Goal: Check status: Check status

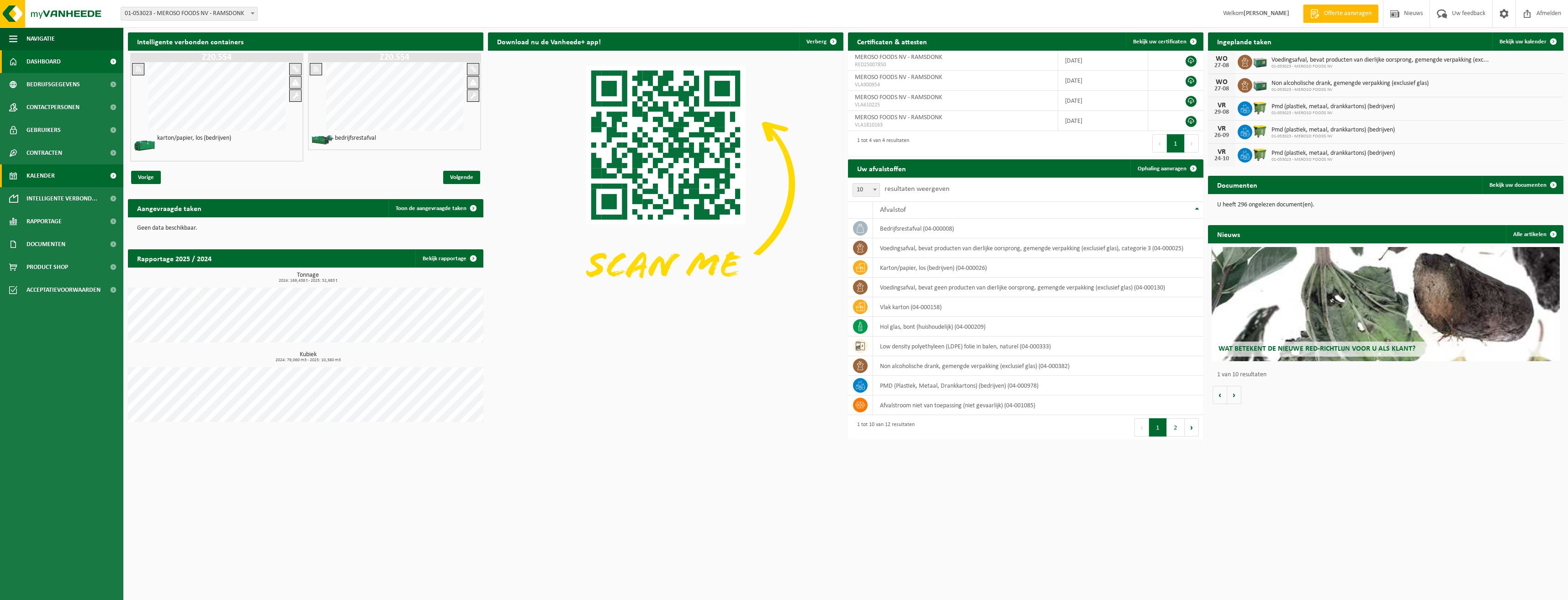
click at [51, 177] on span "Kalender" at bounding box center [41, 176] width 29 height 23
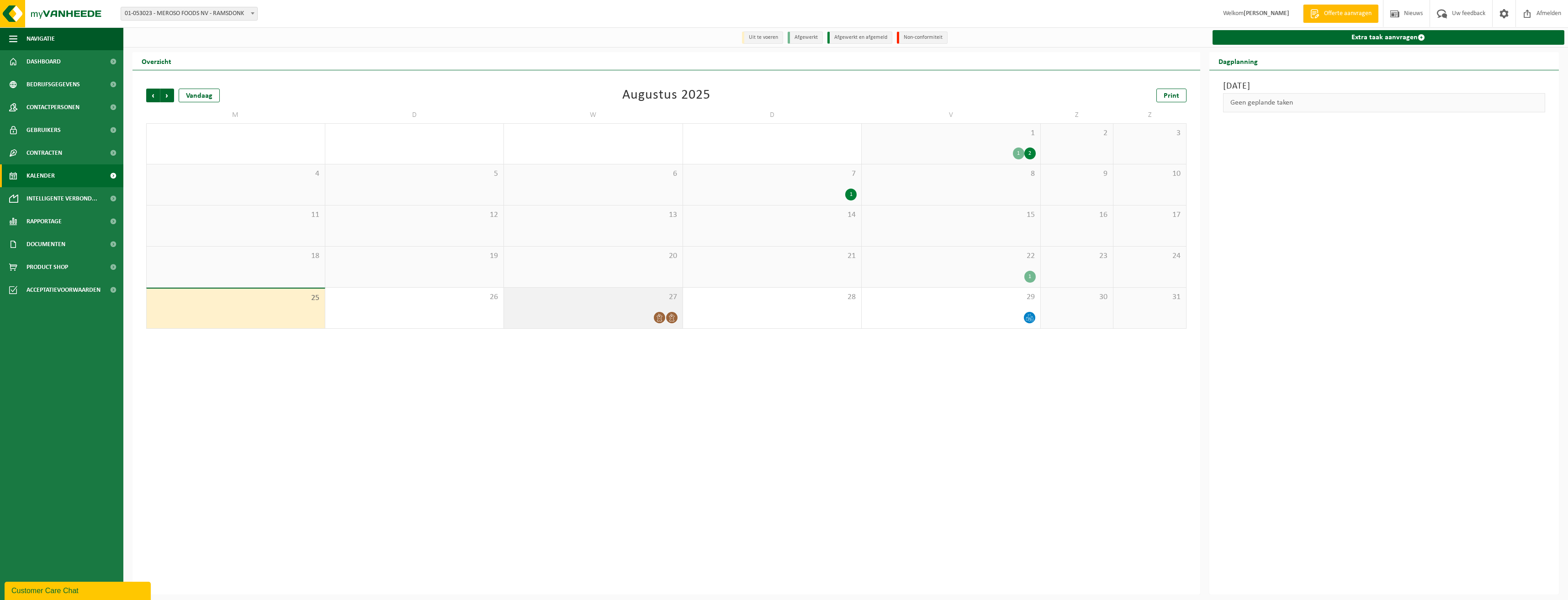
click at [658, 319] on icon at bounding box center [660, 317] width 6 height 8
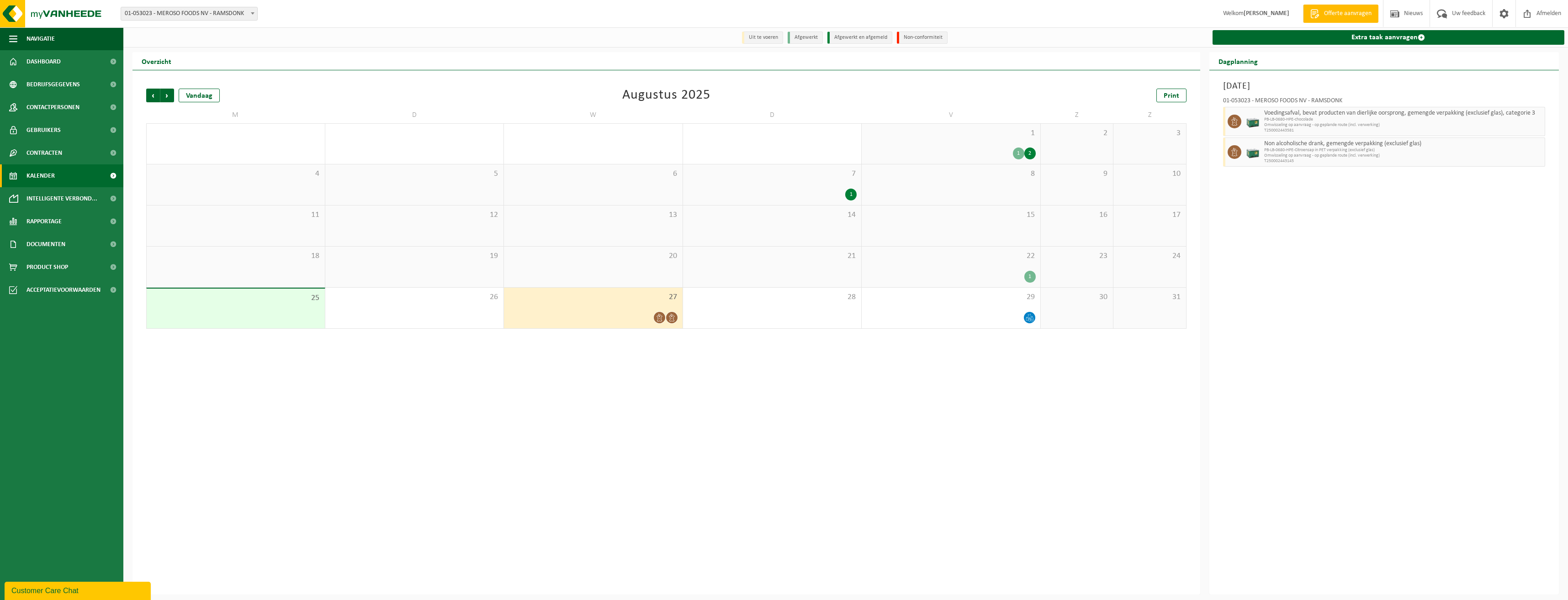
click at [1031, 155] on div "2" at bounding box center [1030, 153] width 11 height 11
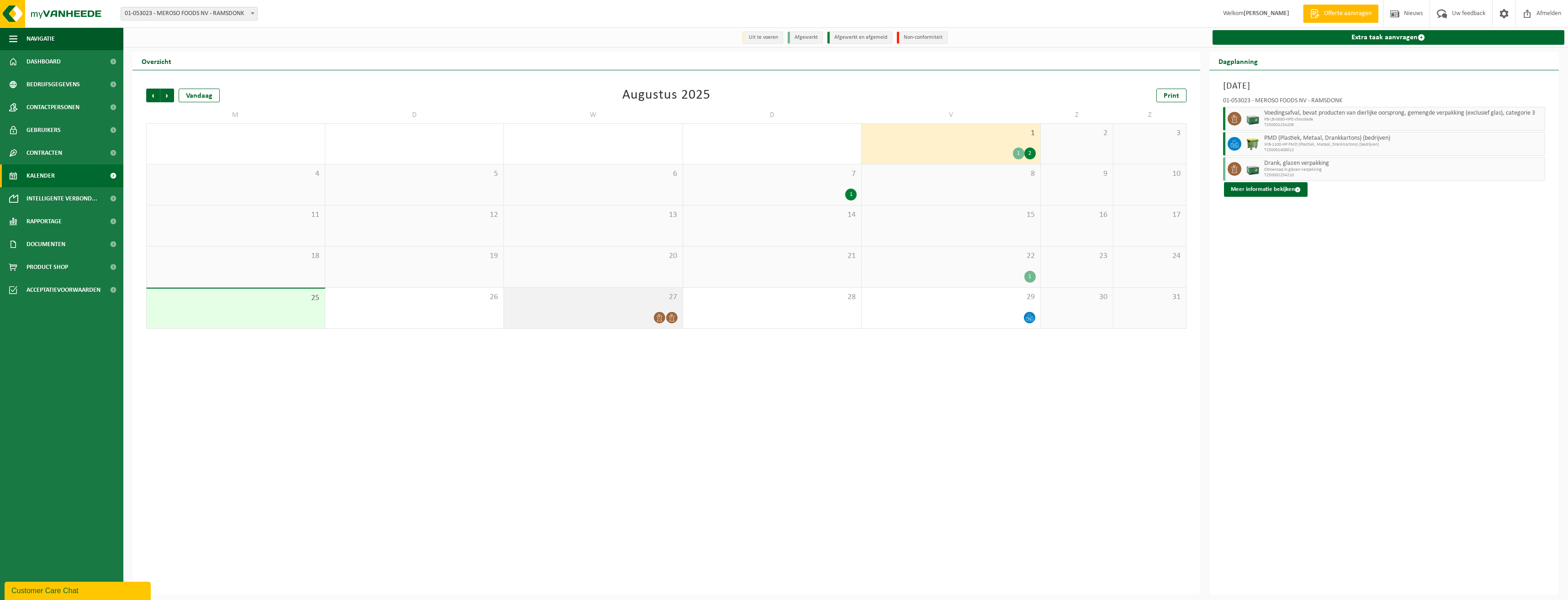
click at [658, 320] on icon at bounding box center [660, 317] width 6 height 8
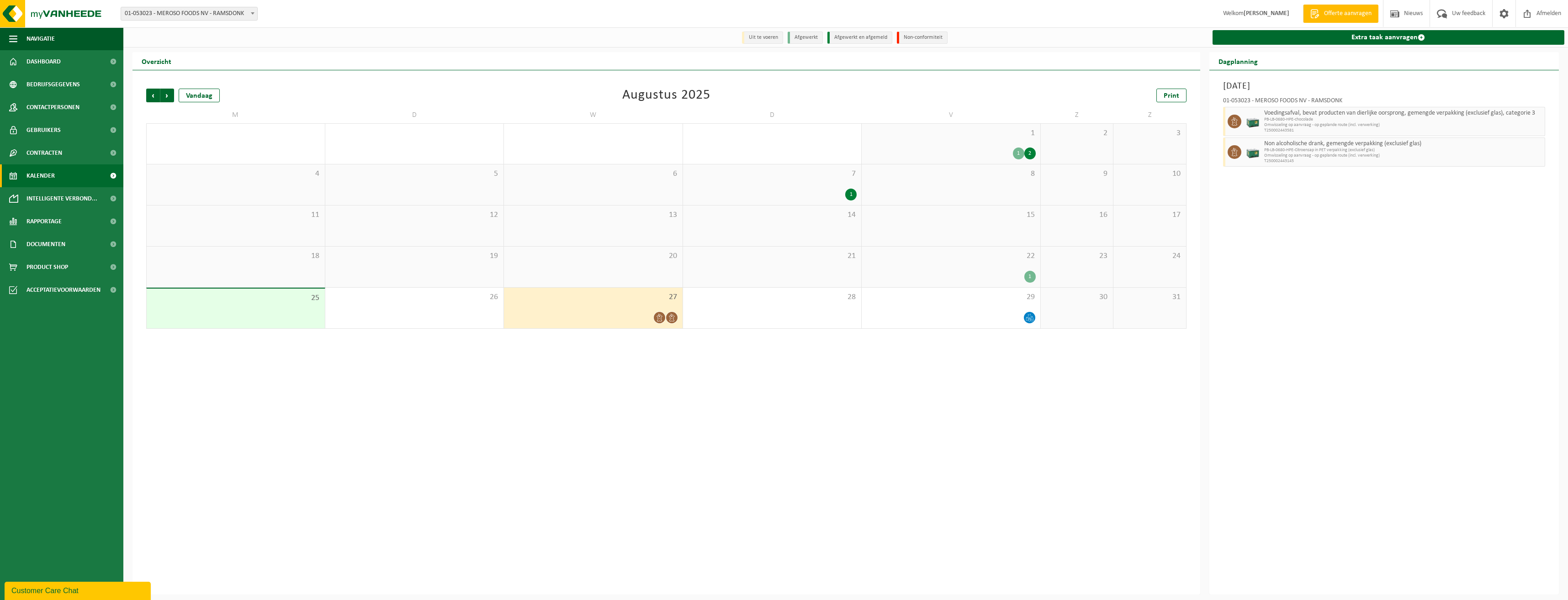
click at [672, 318] on icon at bounding box center [672, 317] width 8 height 8
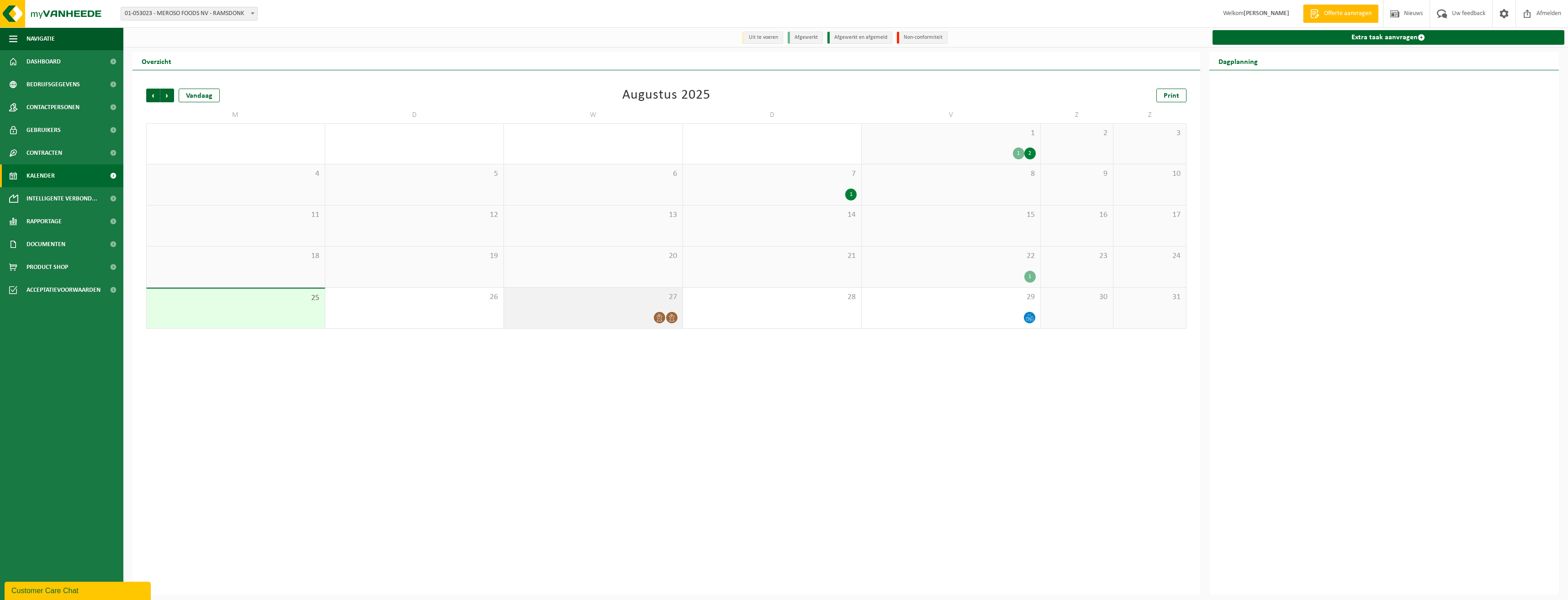
click at [657, 318] on icon at bounding box center [660, 317] width 8 height 8
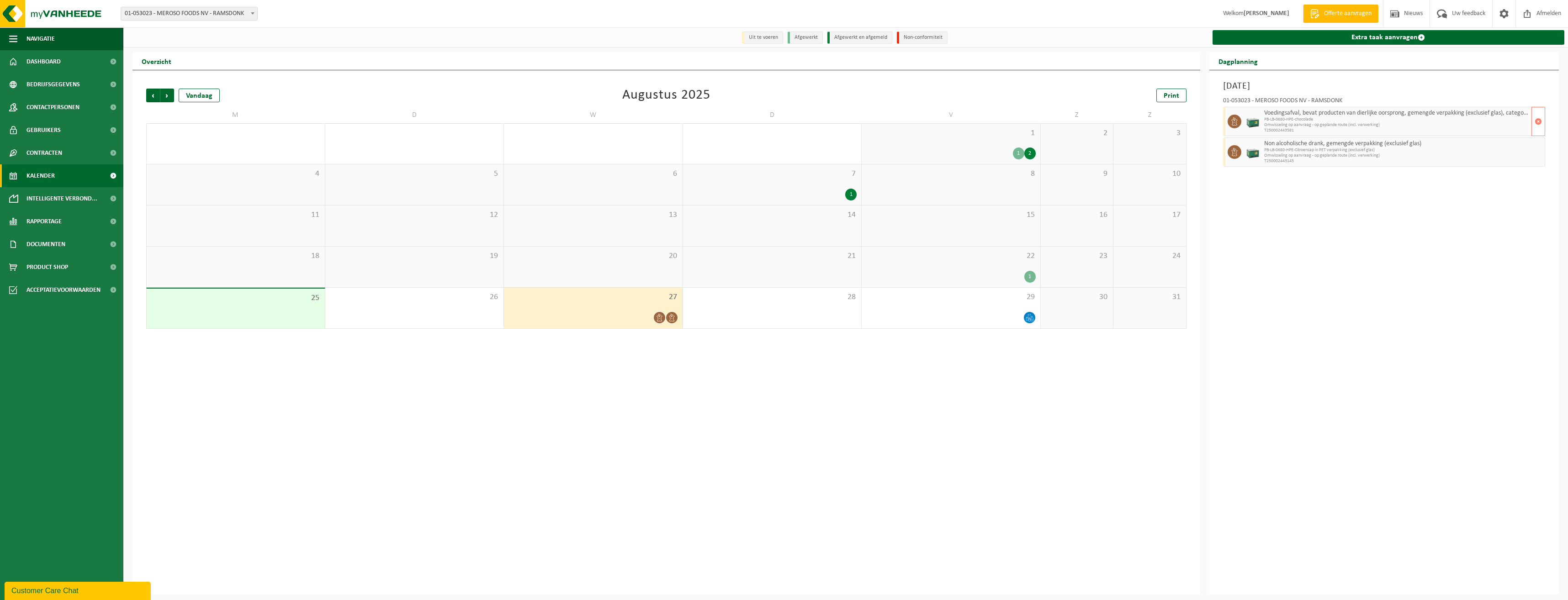
click at [1324, 125] on span "Omwisseling op aanvraag - op geplande route (incl. verwerking)" at bounding box center [1397, 125] width 266 height 6
